Goal: Ask a question: Seek information or help from site administrators or community

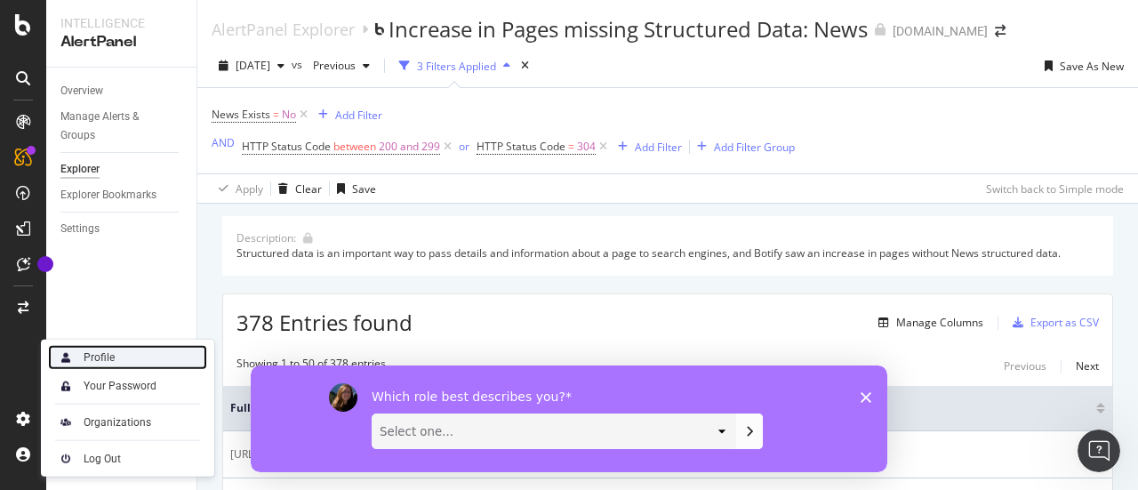
click at [139, 359] on div "Profile" at bounding box center [127, 357] width 159 height 25
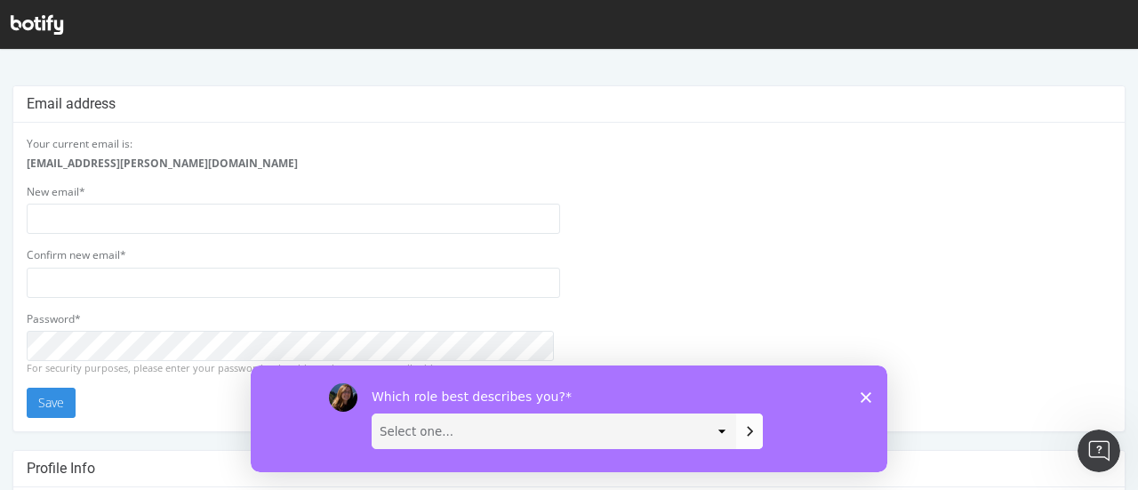
click at [868, 392] on icon "Close survey" at bounding box center [866, 396] width 11 height 11
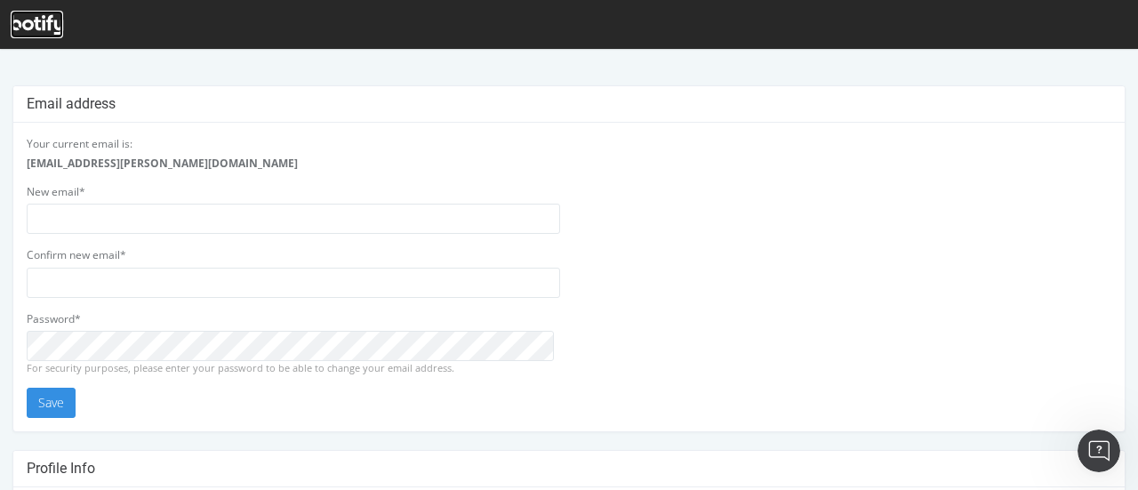
click at [15, 20] on icon at bounding box center [37, 25] width 52 height 20
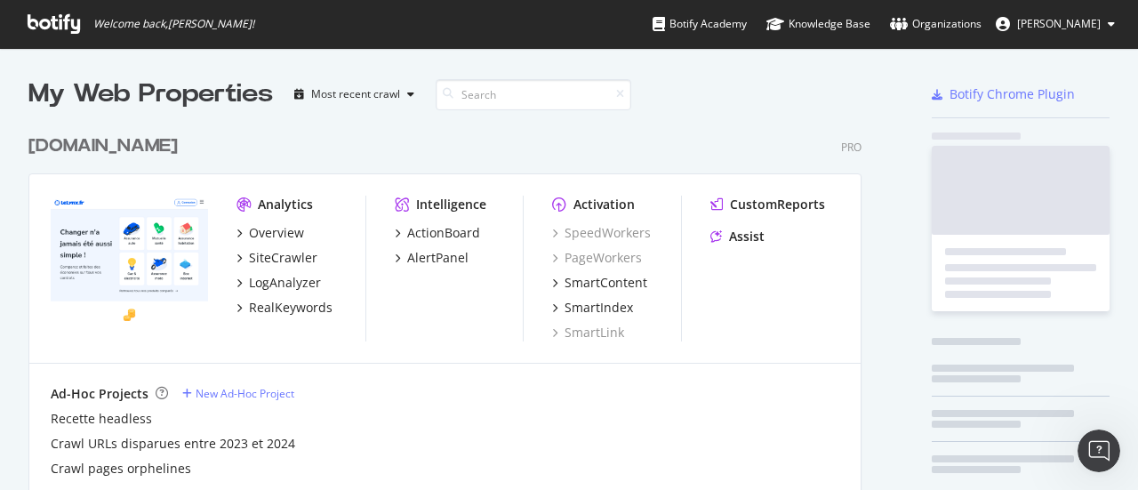
scroll to position [477, 1111]
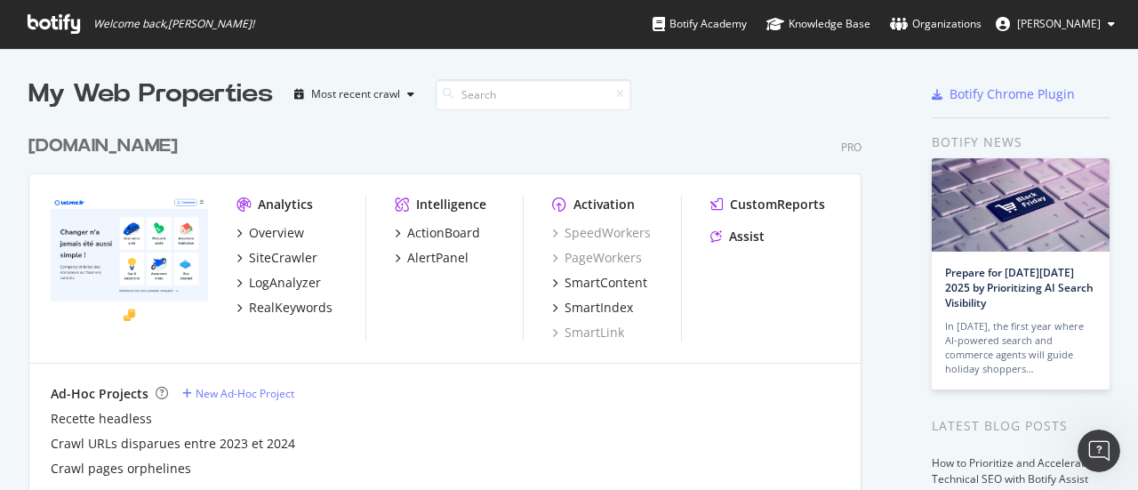
click at [1058, 24] on span "Matteo Dell'Erba" at bounding box center [1059, 23] width 84 height 15
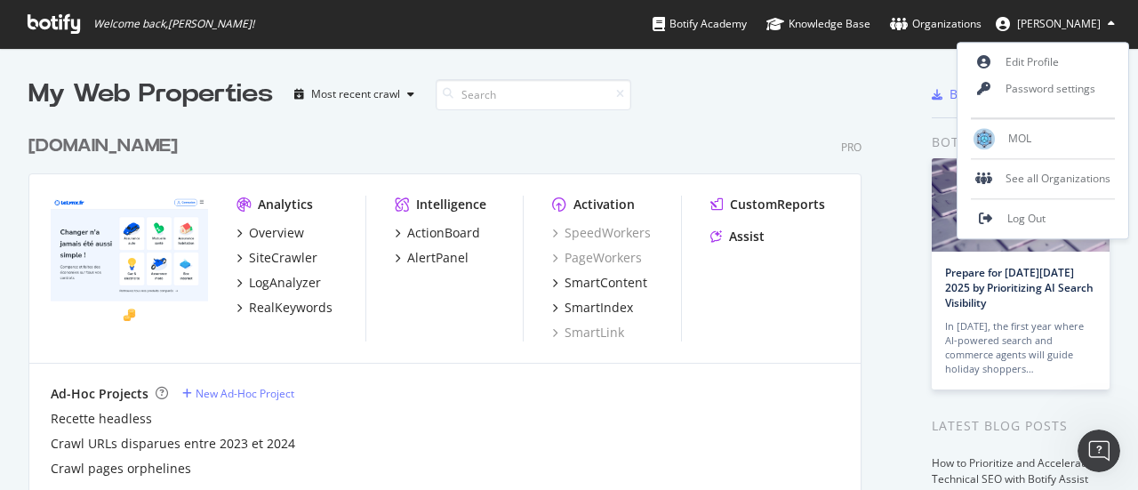
click at [1058, 24] on span "Matteo Dell'Erba" at bounding box center [1059, 23] width 84 height 15
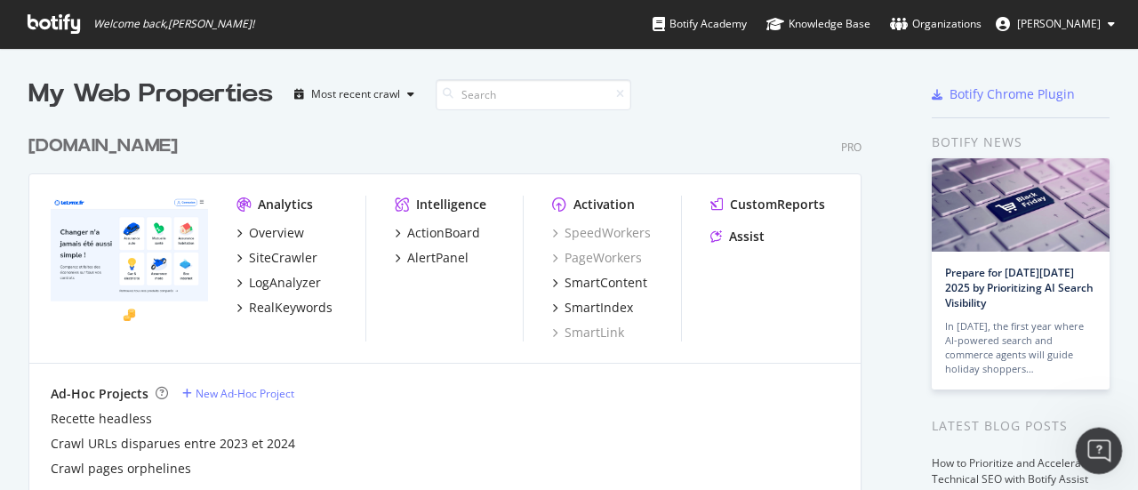
click at [1098, 446] on icon "Open Intercom Messenger" at bounding box center [1096, 448] width 12 height 14
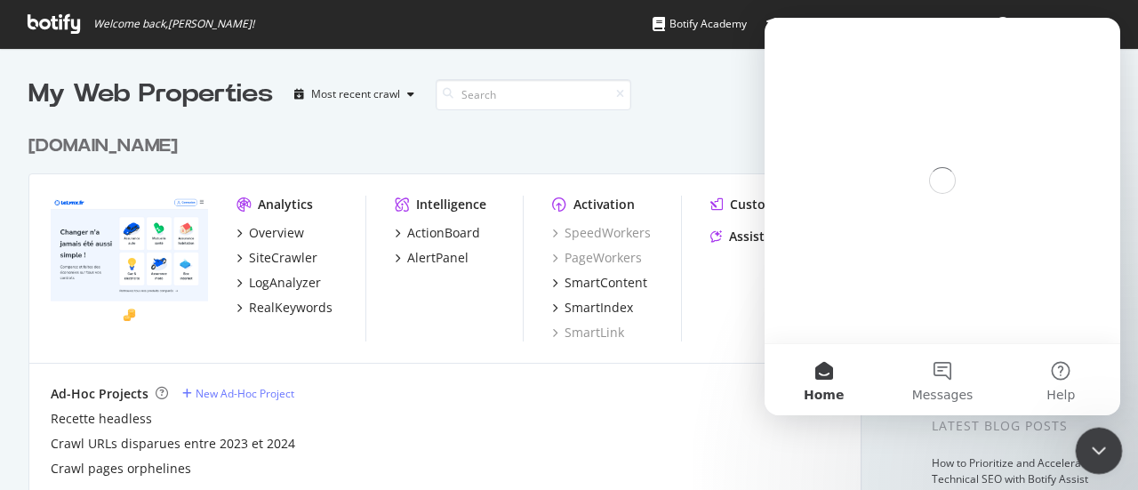
scroll to position [0, 0]
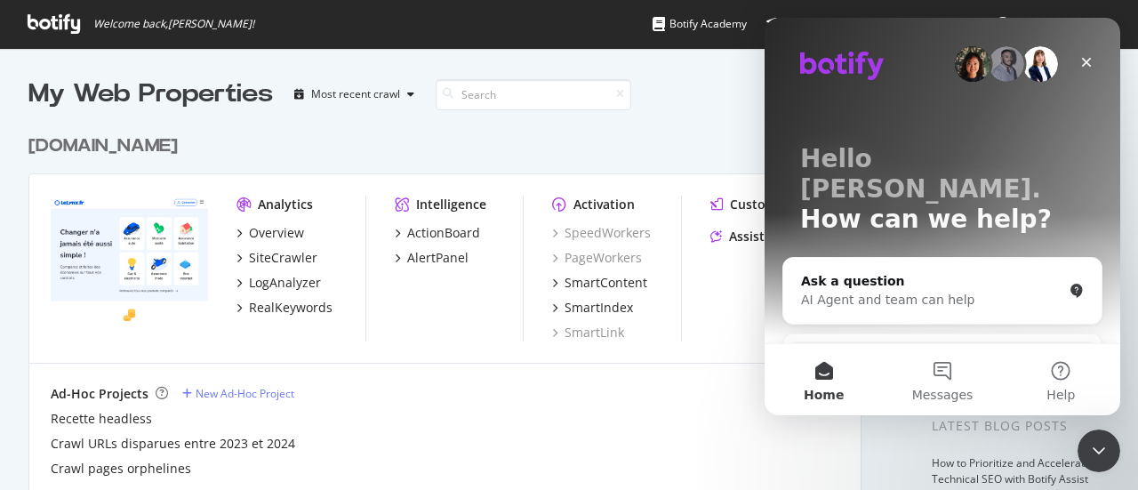
drag, startPoint x: 1108, startPoint y: 94, endPoint x: 1108, endPoint y: 115, distance: 20.5
click at [1108, 114] on div "Hello Matteo. How can we help? Ask a question AI Agent and team can help Search…" at bounding box center [943, 358] width 356 height 681
click at [54, 28] on icon at bounding box center [54, 24] width 52 height 20
click at [671, 121] on div "lelynx.fr Pro Analytics Overview SiteCrawler LogAnalyzer RealKeywords Intellige…" at bounding box center [452, 321] width 848 height 418
click at [1089, 60] on icon "Close" at bounding box center [1087, 62] width 14 height 14
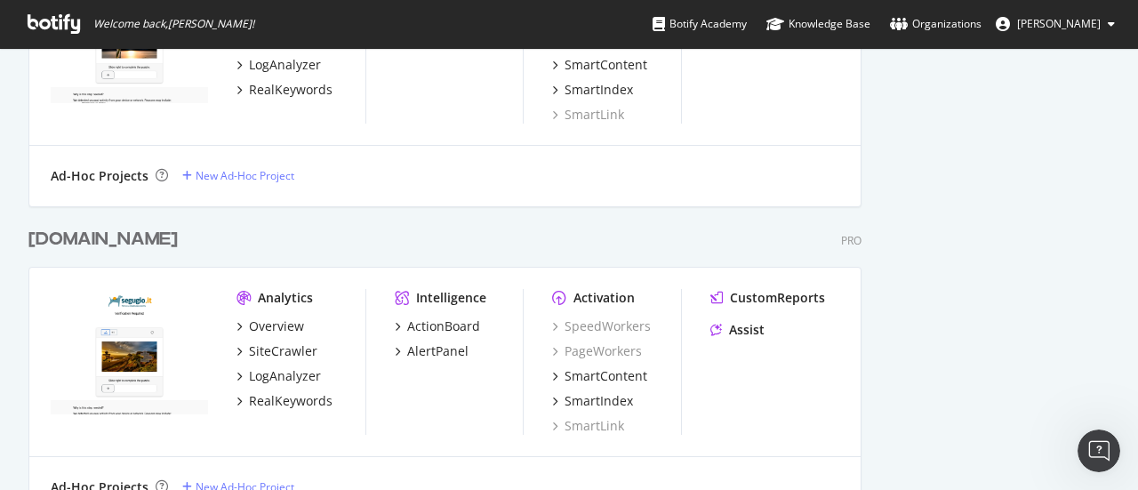
scroll to position [933, 0]
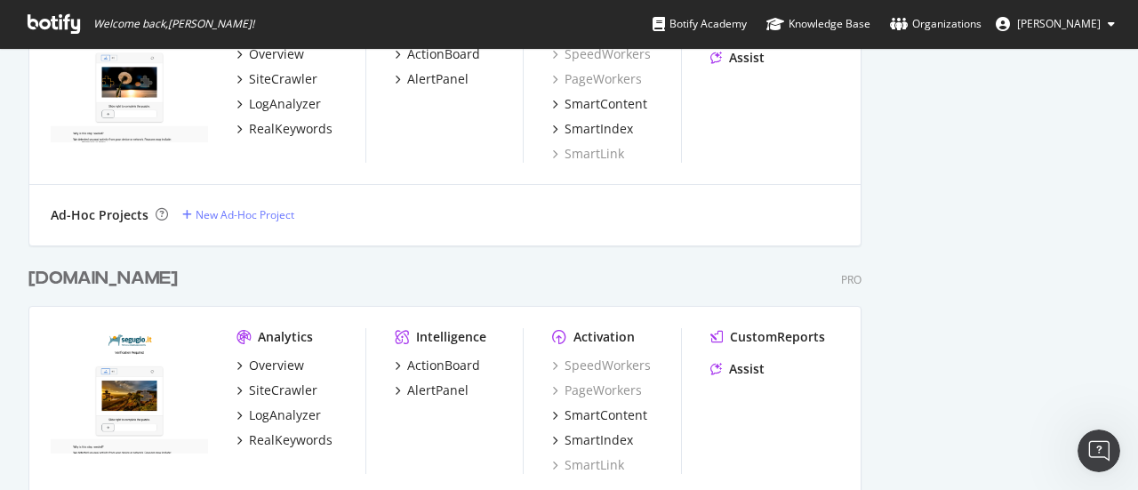
click at [68, 275] on div "Segugio.it" at bounding box center [102, 279] width 149 height 26
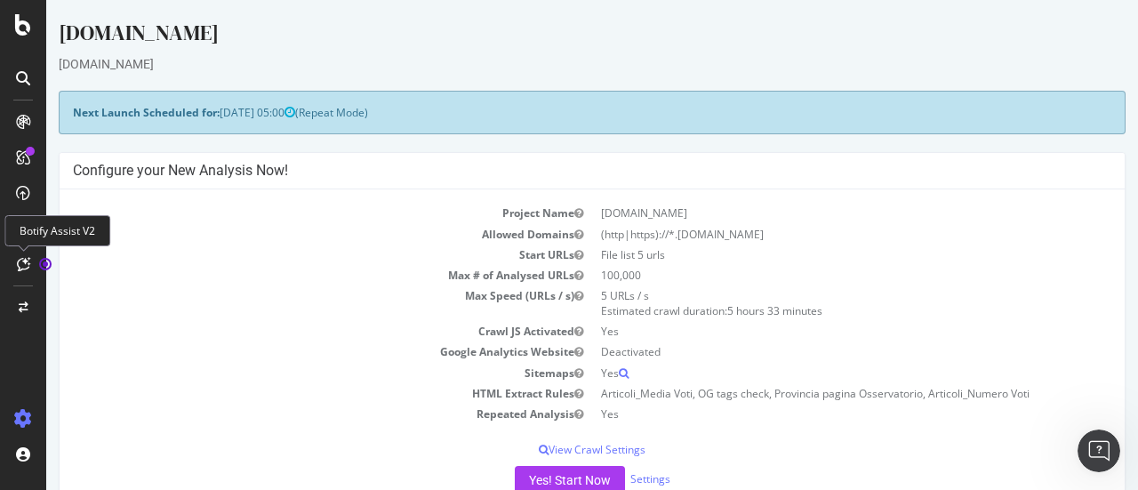
click at [20, 271] on div at bounding box center [23, 264] width 28 height 28
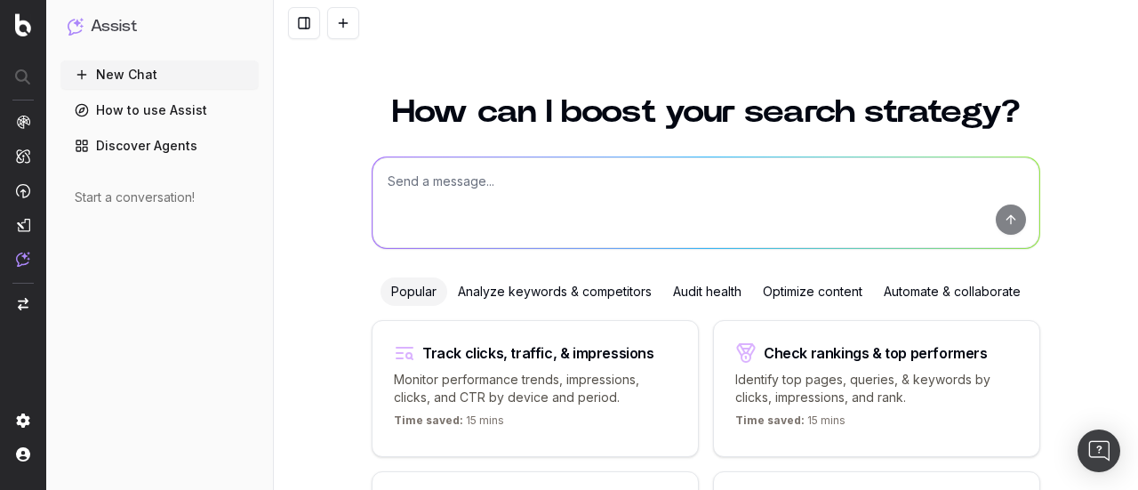
click at [85, 70] on icon at bounding box center [82, 75] width 14 height 14
click at [560, 232] on textarea at bounding box center [706, 202] width 667 height 91
type textarea "ciao"
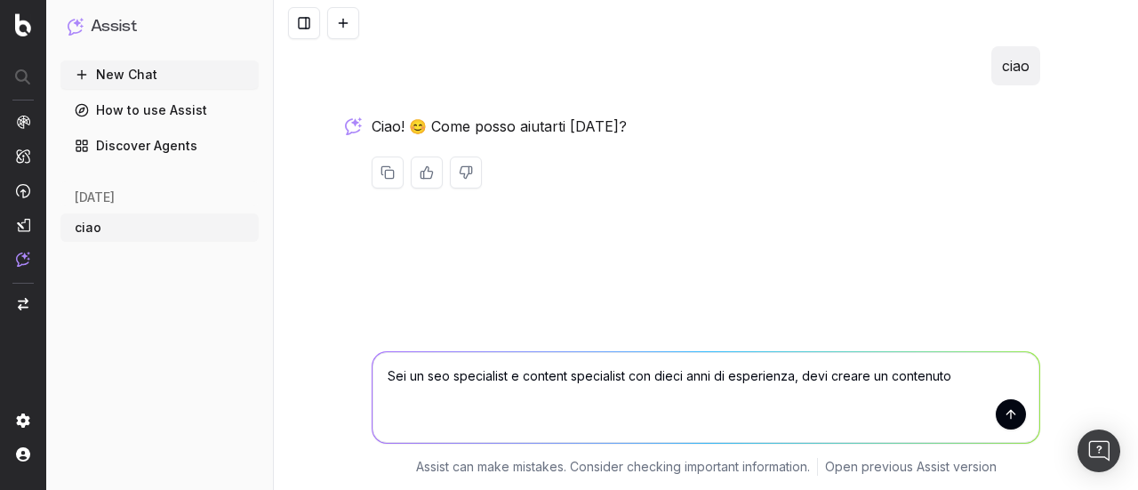
drag, startPoint x: 803, startPoint y: 353, endPoint x: 274, endPoint y: 344, distance: 529.2
click at [274, 344] on div "Sei un seo specialist e content specialist con dieci anni di esperienza, devi c…" at bounding box center [706, 410] width 864 height 160
type textarea "Puoi analizzare il contenuto di un competitor ed estrarre i principali insight?"
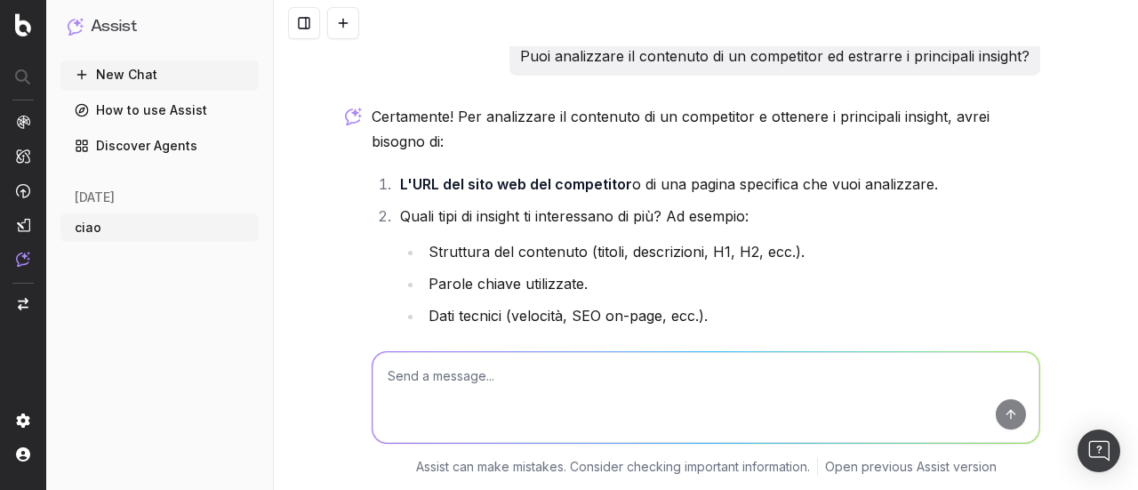
drag, startPoint x: 769, startPoint y: 202, endPoint x: 760, endPoint y: 293, distance: 91.2
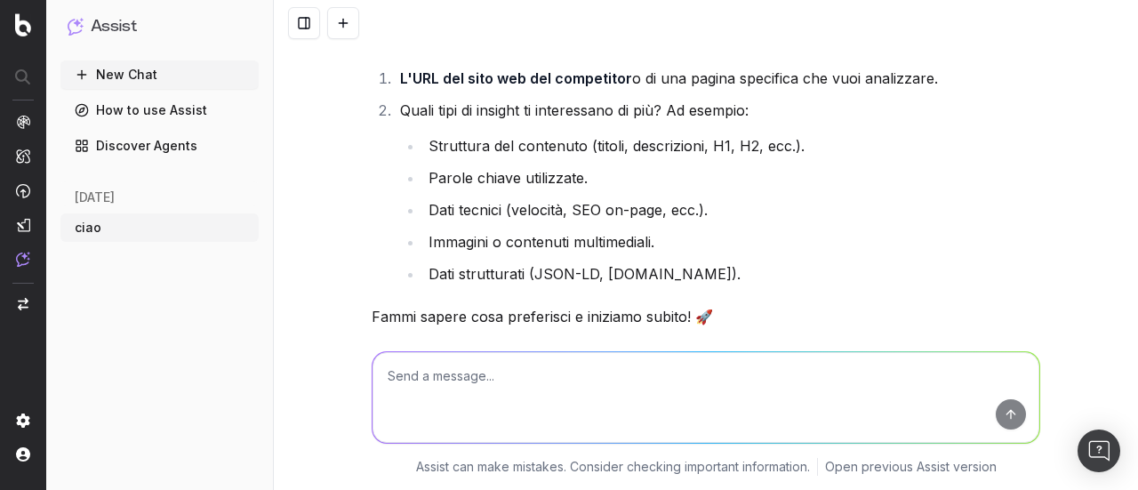
drag, startPoint x: 788, startPoint y: 226, endPoint x: 784, endPoint y: 295, distance: 69.5
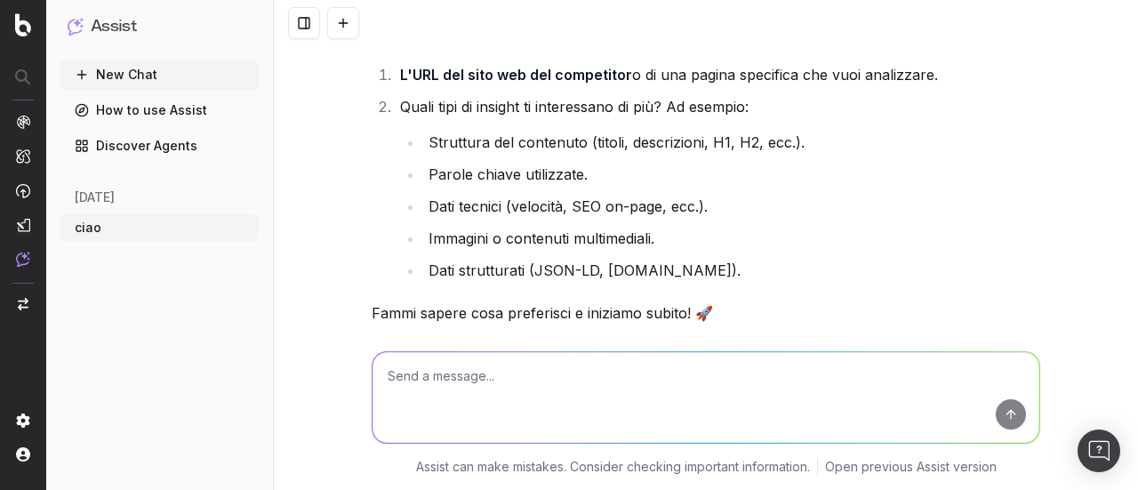
click at [578, 408] on textarea at bounding box center [706, 397] width 667 height 91
paste textarea "[URL][DOMAIN_NAME]"
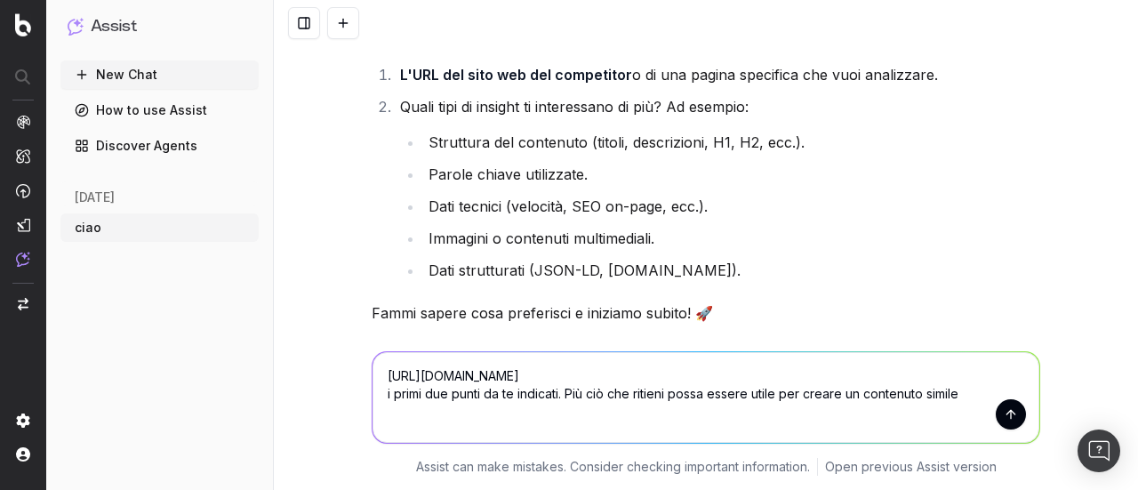
type textarea "[URL][DOMAIN_NAME] i primi due punti da te indicati. Più ciò che ritieni possa …"
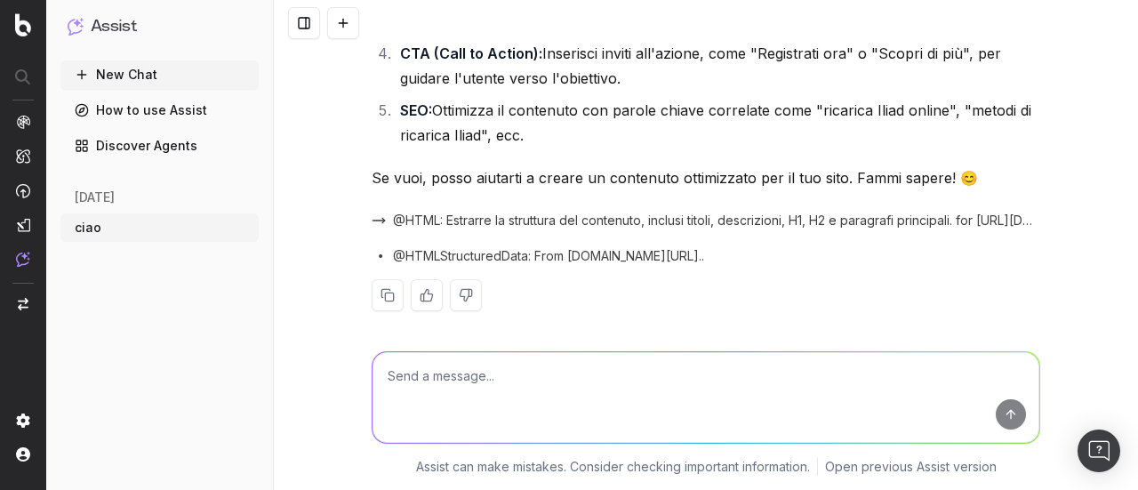
scroll to position [1794, 0]
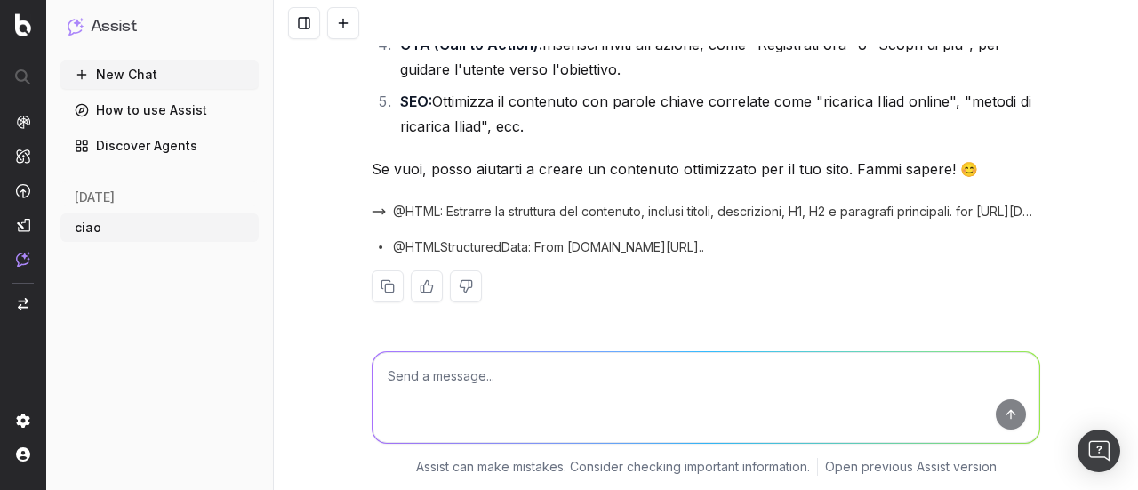
click at [123, 78] on button "New Chat" at bounding box center [159, 74] width 198 height 28
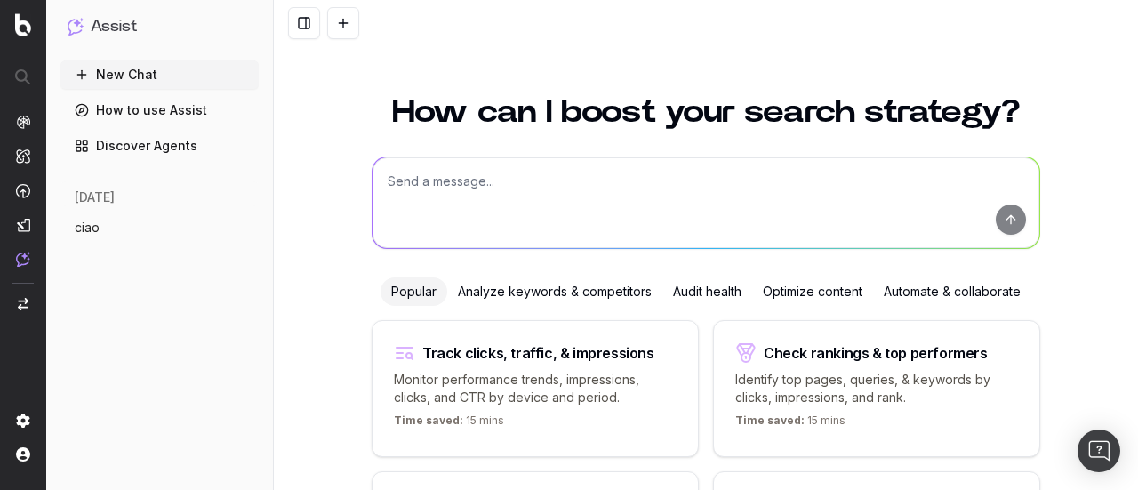
click at [474, 218] on textarea at bounding box center [706, 202] width 667 height 91
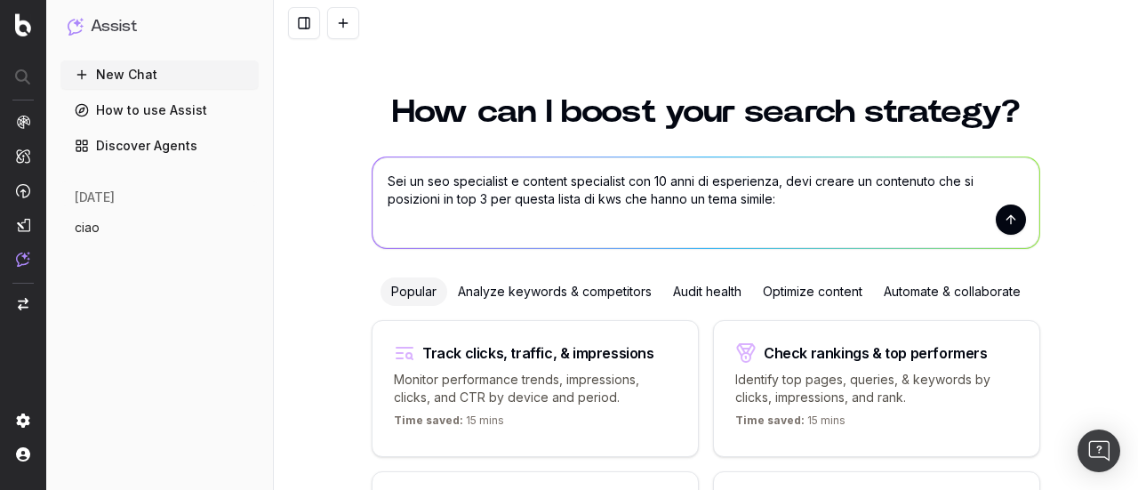
paste textarea "ricarica iliad iliad ricarica ricarica iliad online ricarica iliad altro numero…"
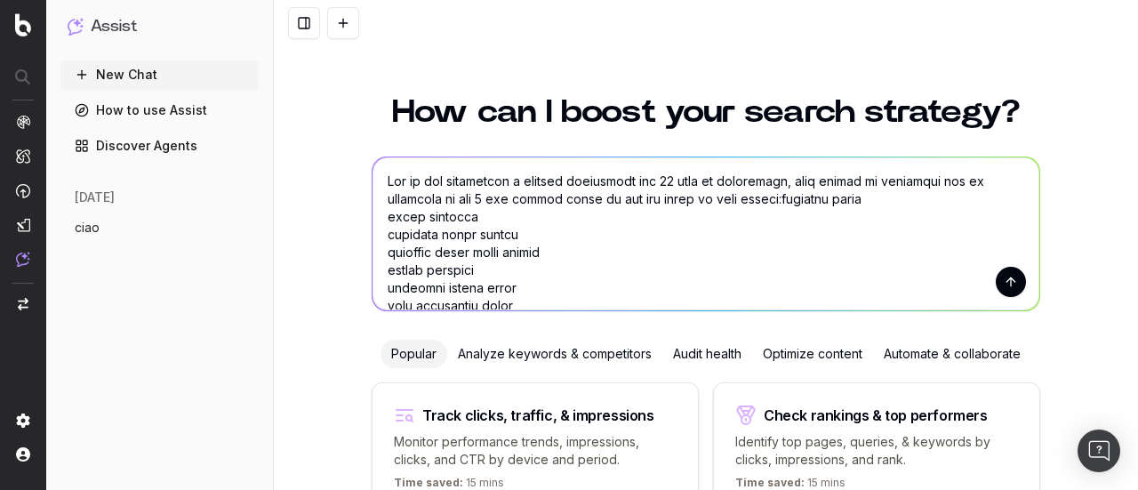
click at [774, 202] on textarea at bounding box center [706, 233] width 667 height 153
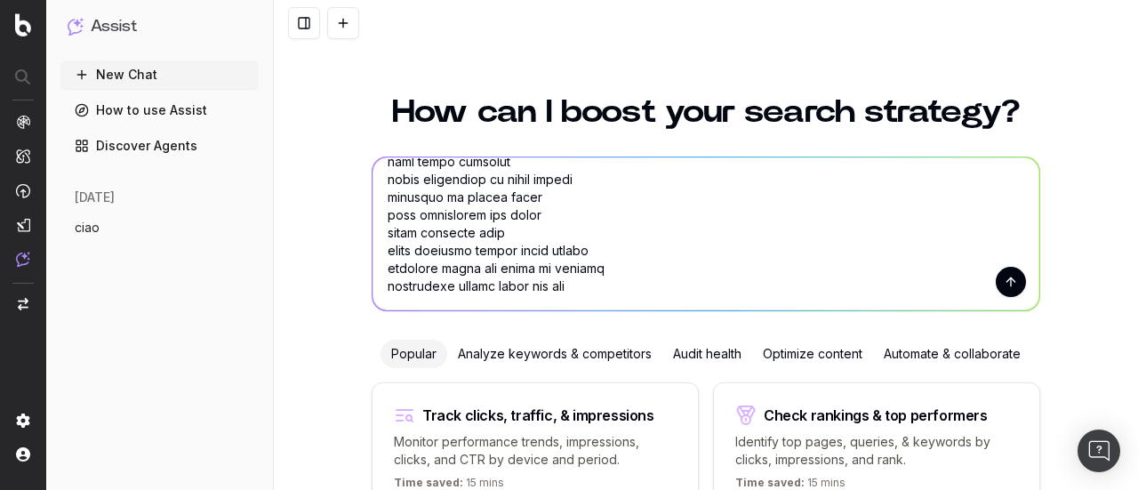
scroll to position [1228, 0]
click at [602, 265] on textarea at bounding box center [706, 233] width 667 height 153
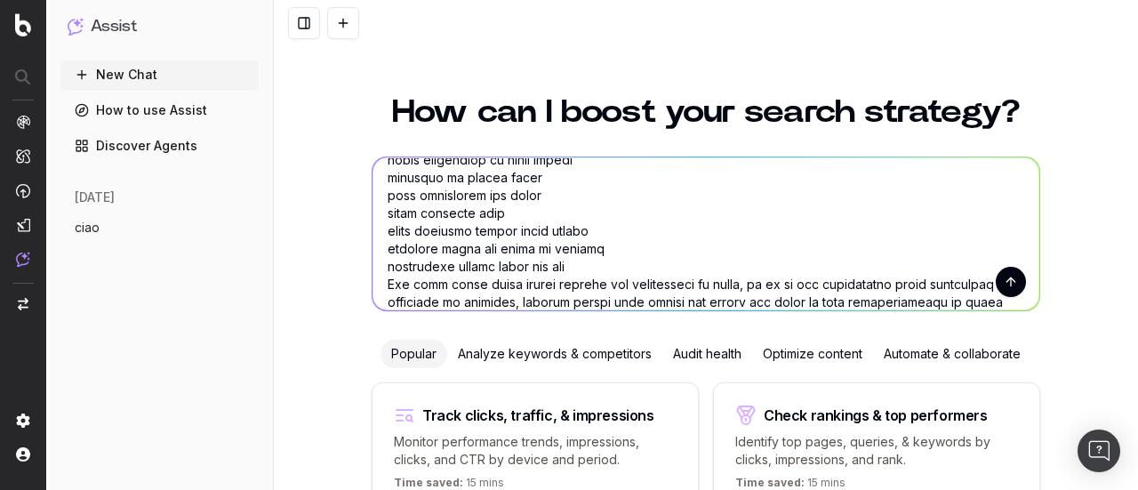
scroll to position [1249, 0]
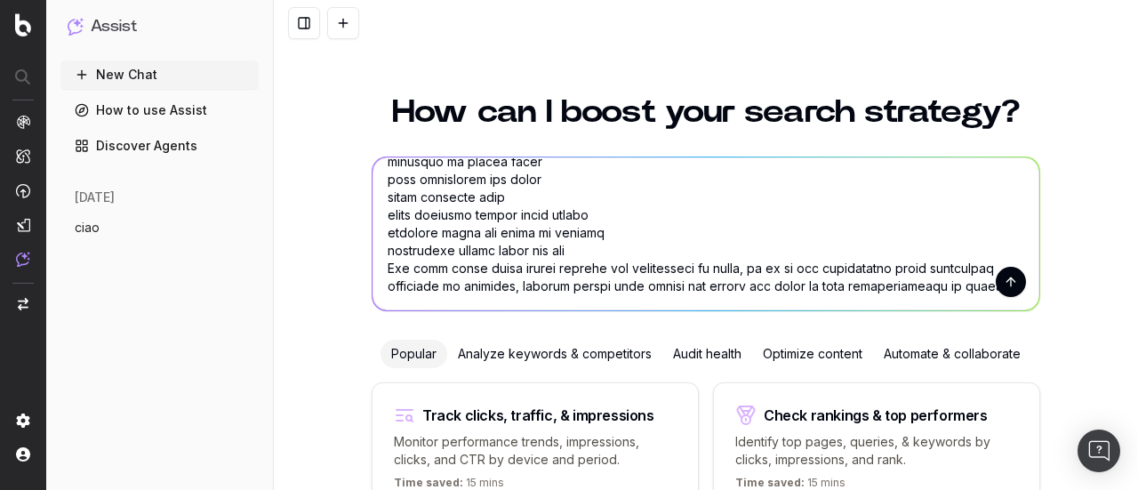
paste textarea "[URL][DOMAIN_NAME]"
click at [665, 285] on textarea at bounding box center [706, 233] width 667 height 153
drag, startPoint x: 673, startPoint y: 284, endPoint x: 735, endPoint y: 285, distance: 62.3
click at [735, 285] on textarea at bounding box center [706, 233] width 667 height 153
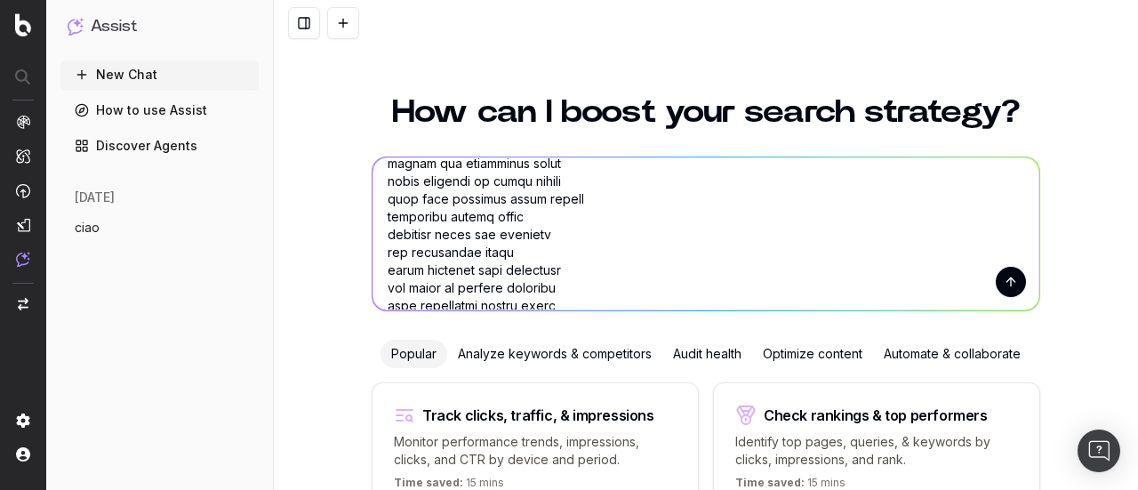
scroll to position [1264, 0]
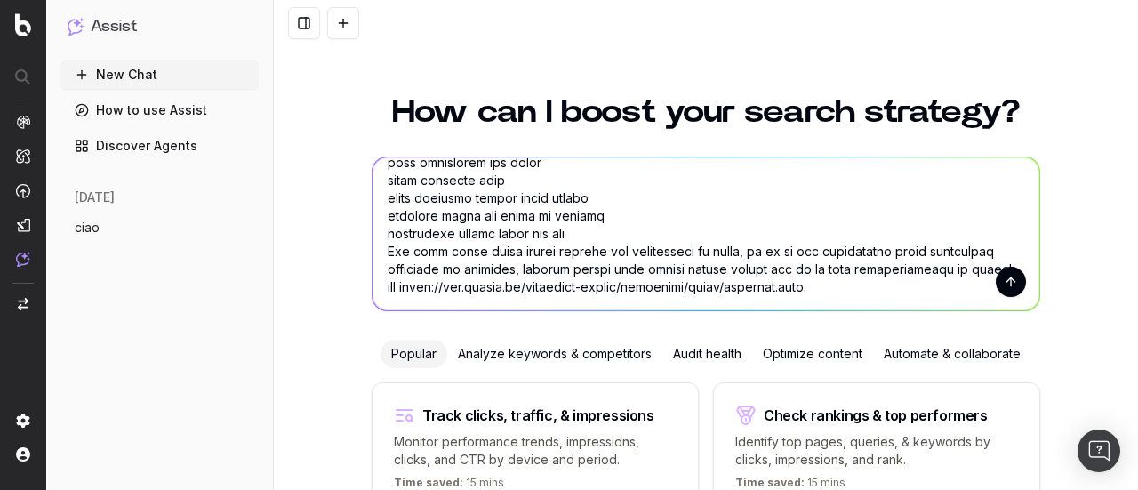
type textarea "Sei un seo specialist e content specialist con 10 anni di esperienza, devi crea…"
click at [1005, 285] on button "submit" at bounding box center [1011, 282] width 30 height 30
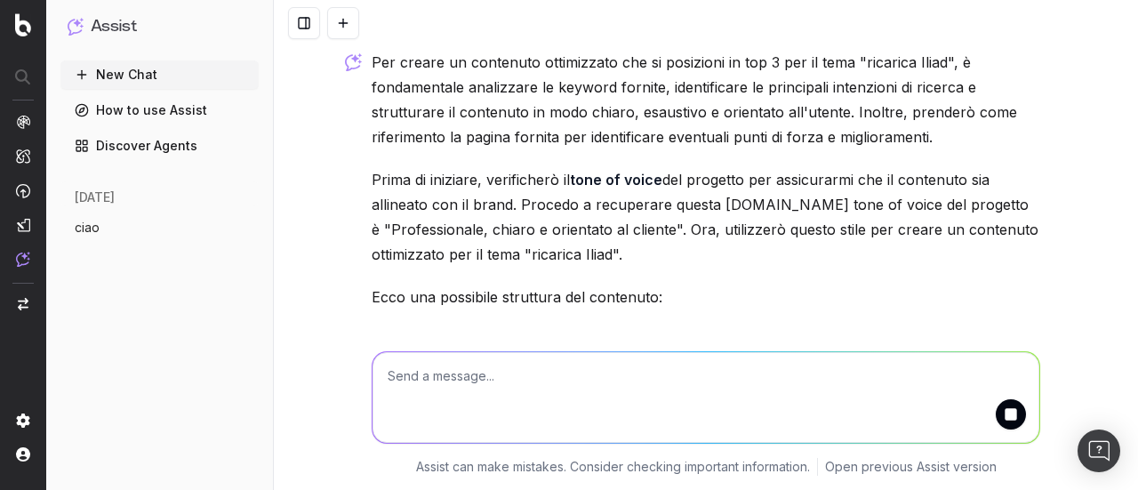
scroll to position [2046, 0]
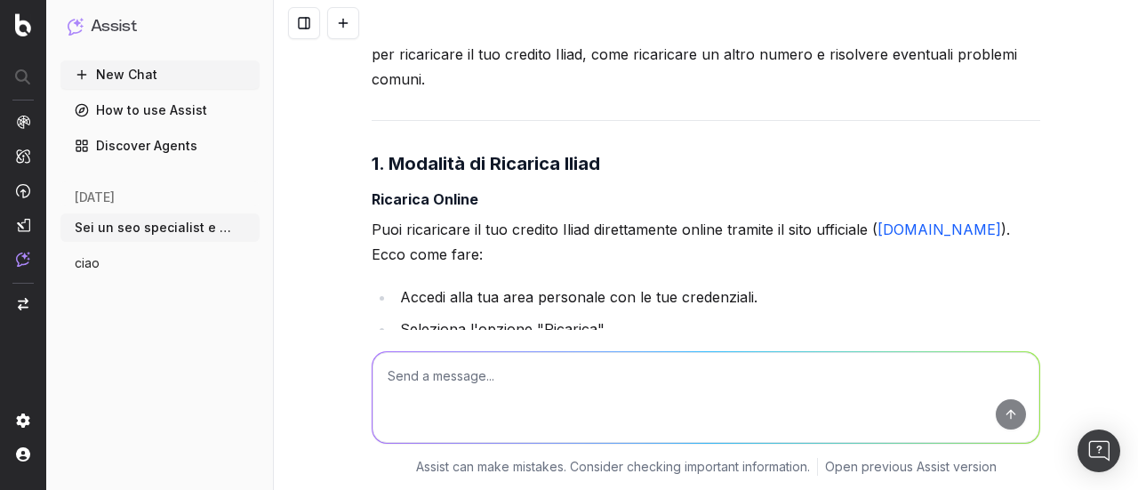
scroll to position [2389, 0]
